Goal: Find specific page/section: Find specific page/section

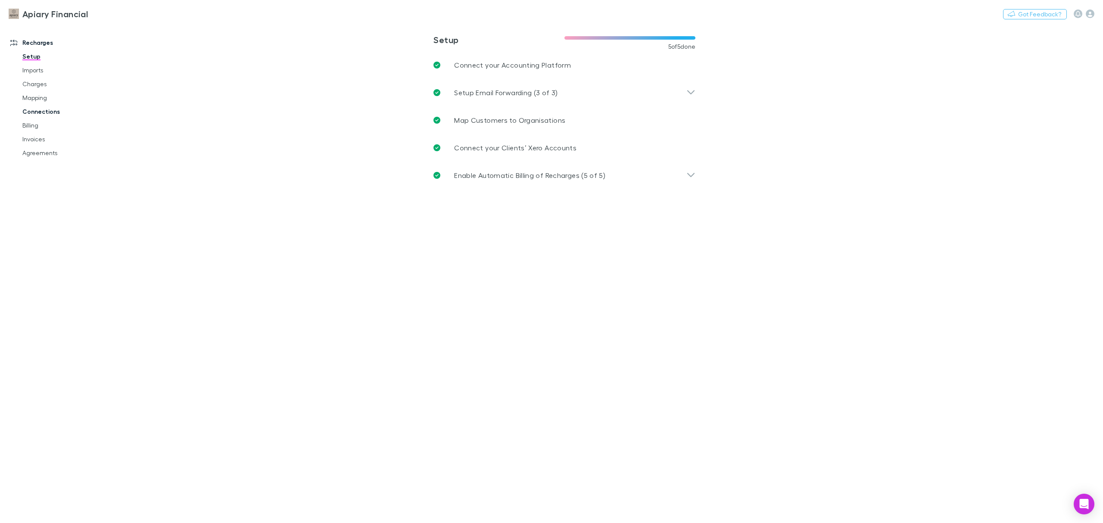
click at [44, 113] on link "Connections" at bounding box center [68, 112] width 109 height 14
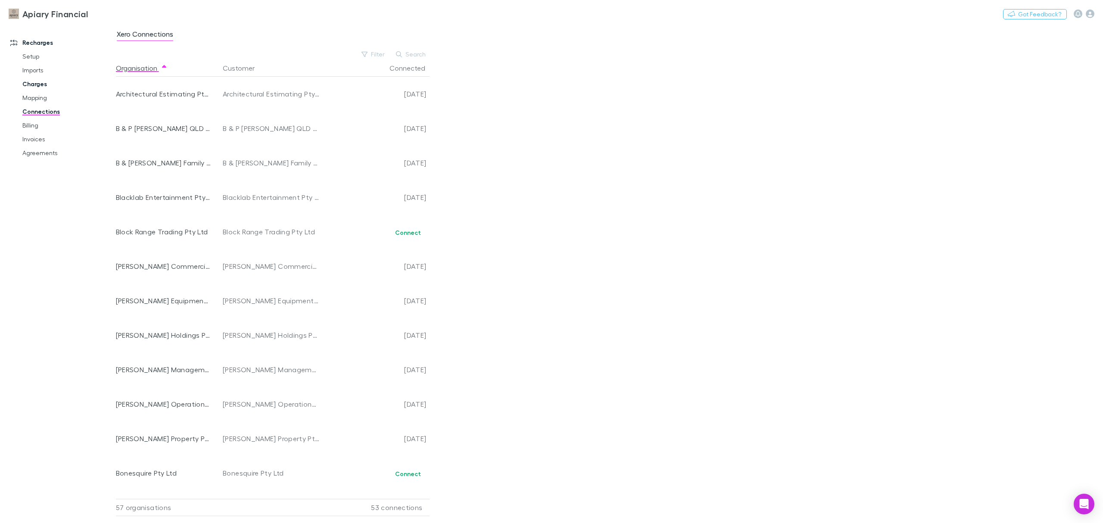
click at [36, 84] on link "Charges" at bounding box center [68, 84] width 109 height 14
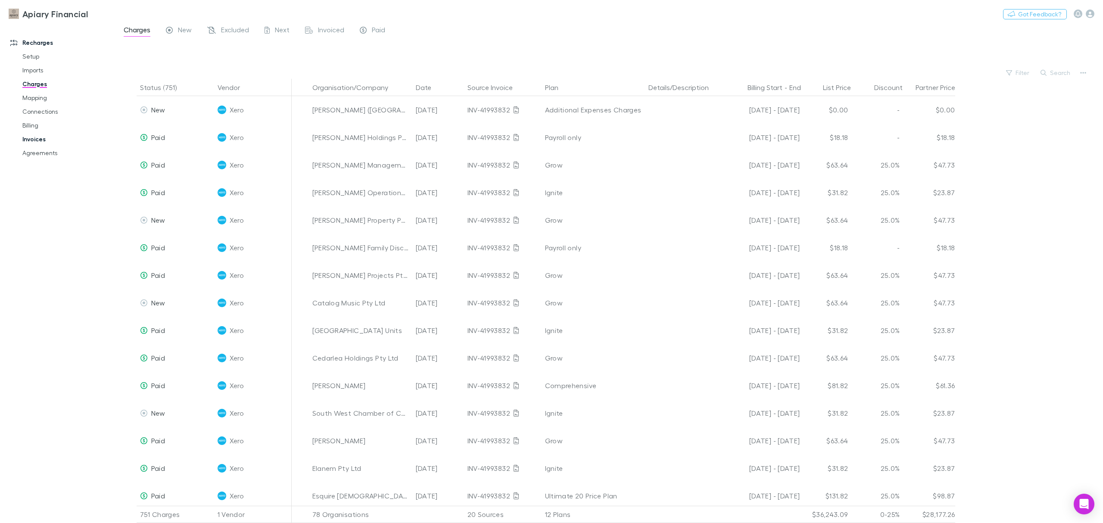
click at [31, 143] on link "Invoices" at bounding box center [68, 139] width 109 height 14
